Goal: Find specific page/section: Find specific page/section

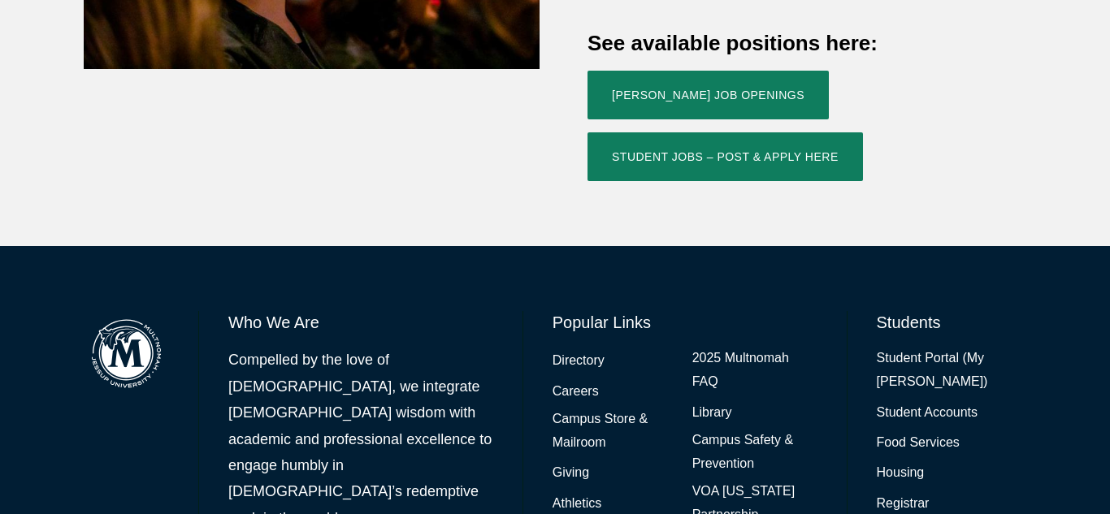
scroll to position [802, 0]
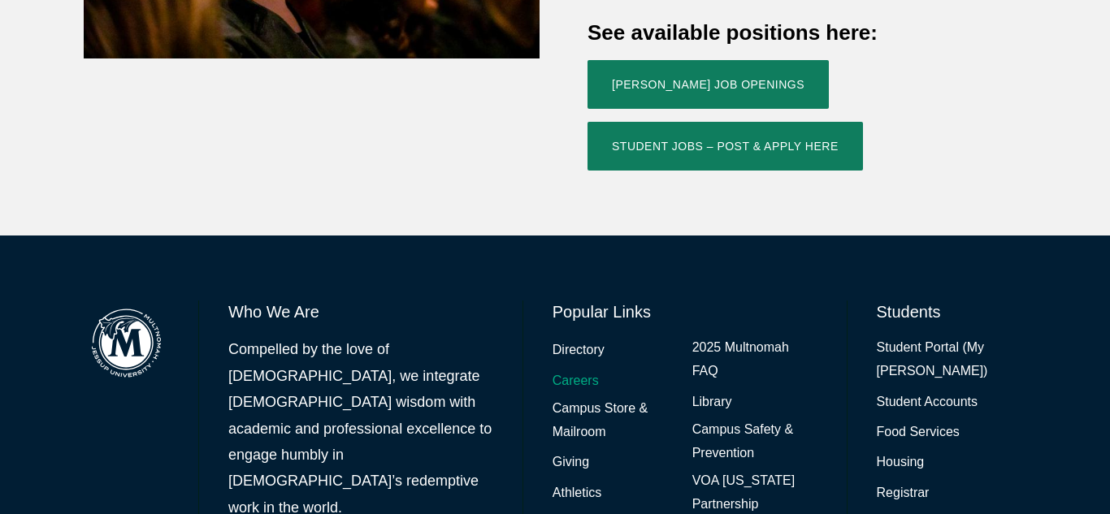
click at [586, 370] on link "Careers" at bounding box center [575, 382] width 46 height 24
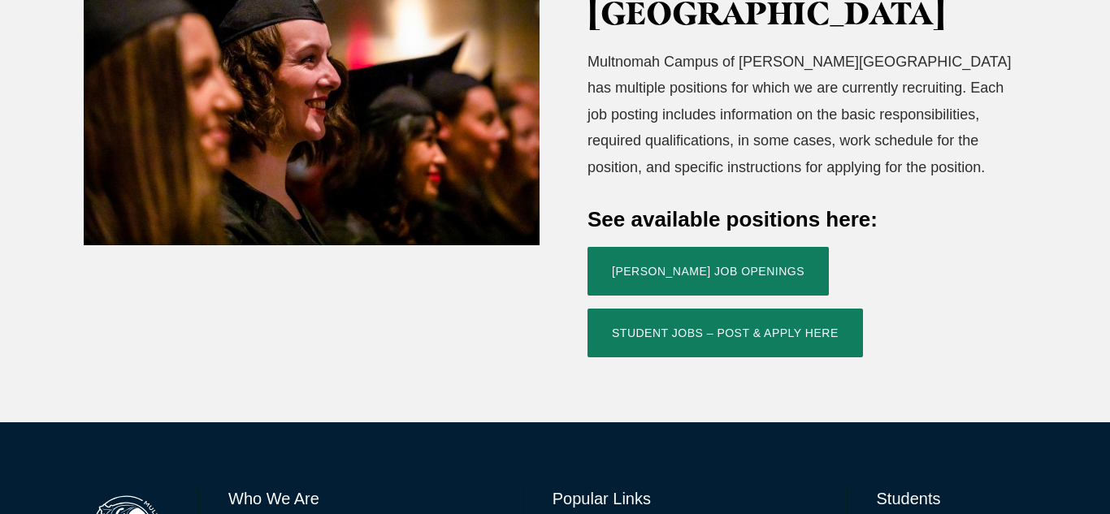
scroll to position [619, 0]
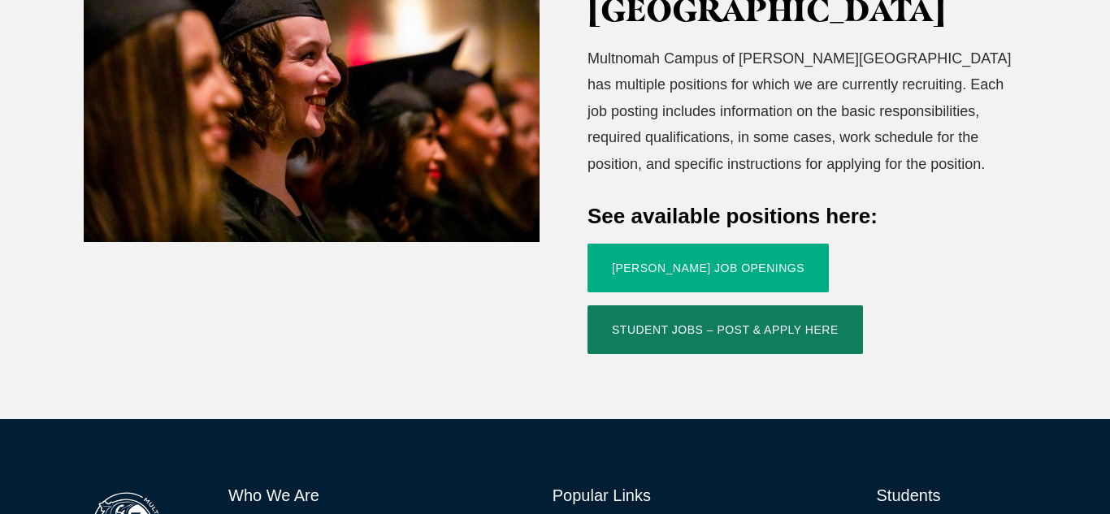
click at [680, 244] on link "[PERSON_NAME] Job Openings" at bounding box center [707, 268] width 241 height 49
